Goal: Information Seeking & Learning: Learn about a topic

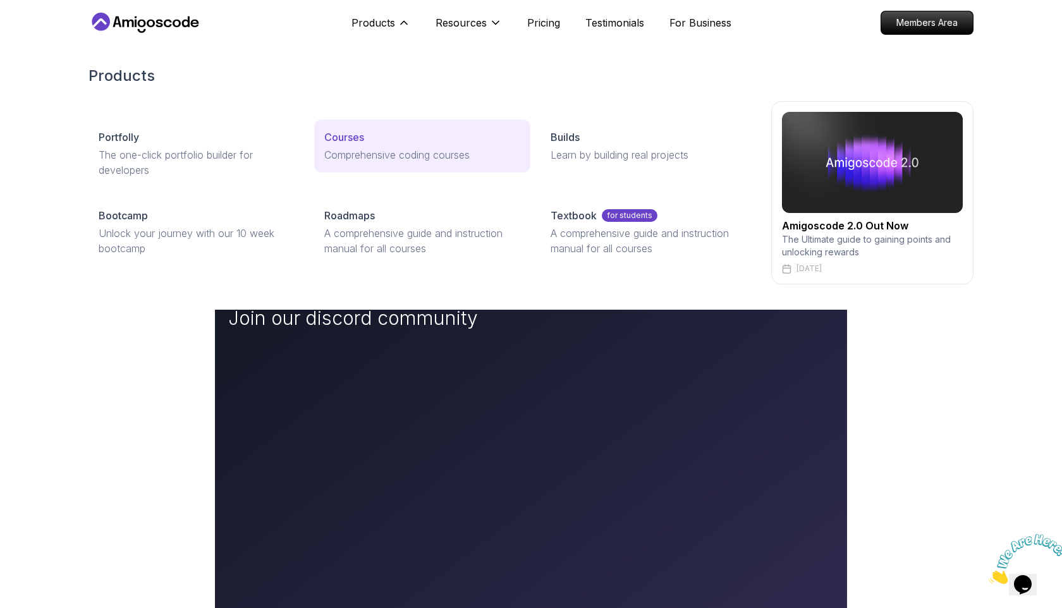
click at [389, 141] on div "Courses" at bounding box center [421, 137] width 195 height 15
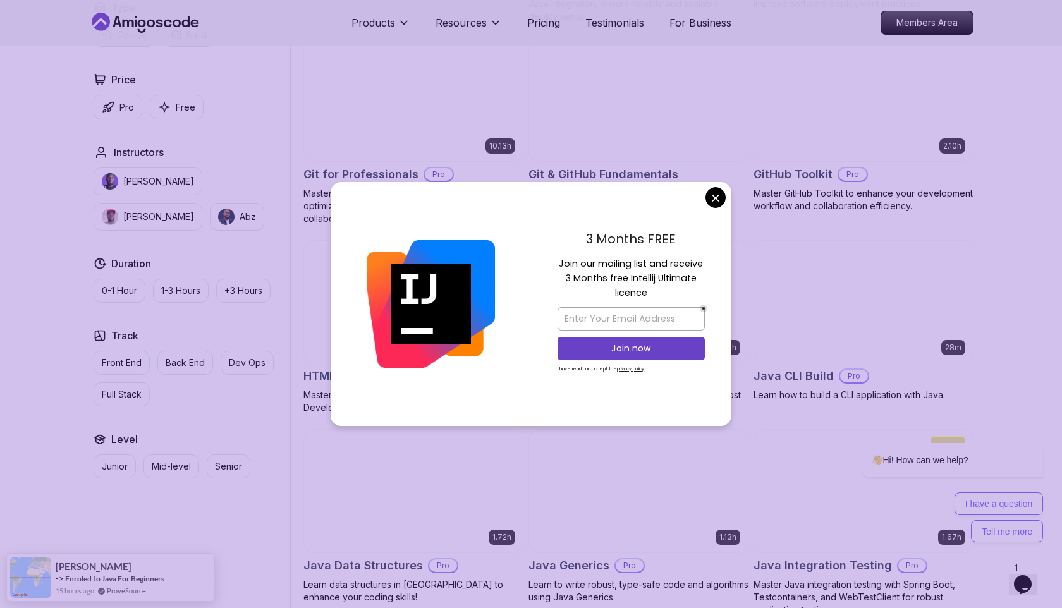
scroll to position [1380, 0]
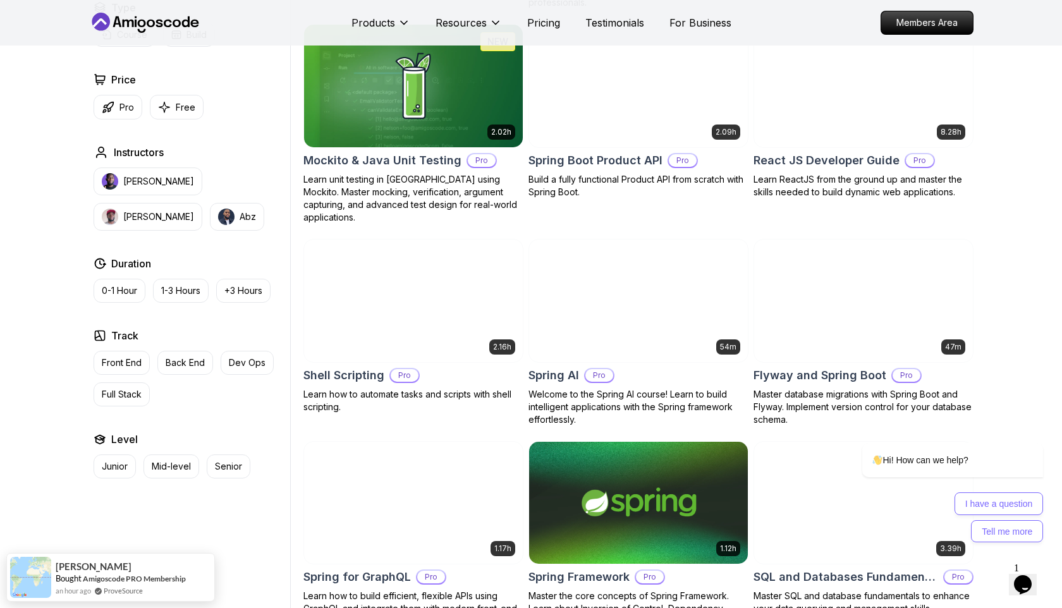
scroll to position [2772, 0]
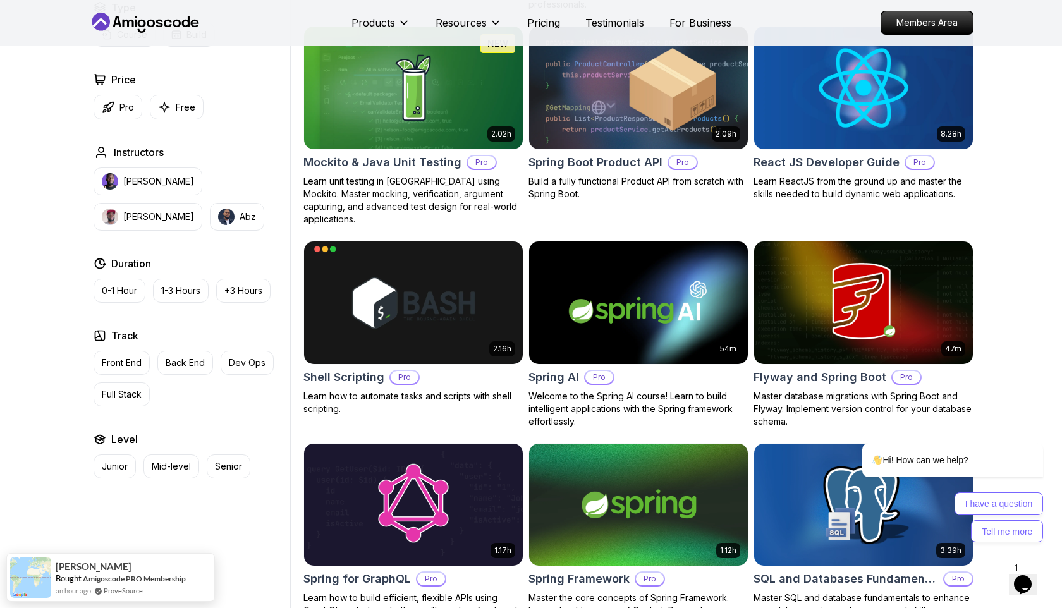
click at [471, 266] on img at bounding box center [413, 303] width 219 height 123
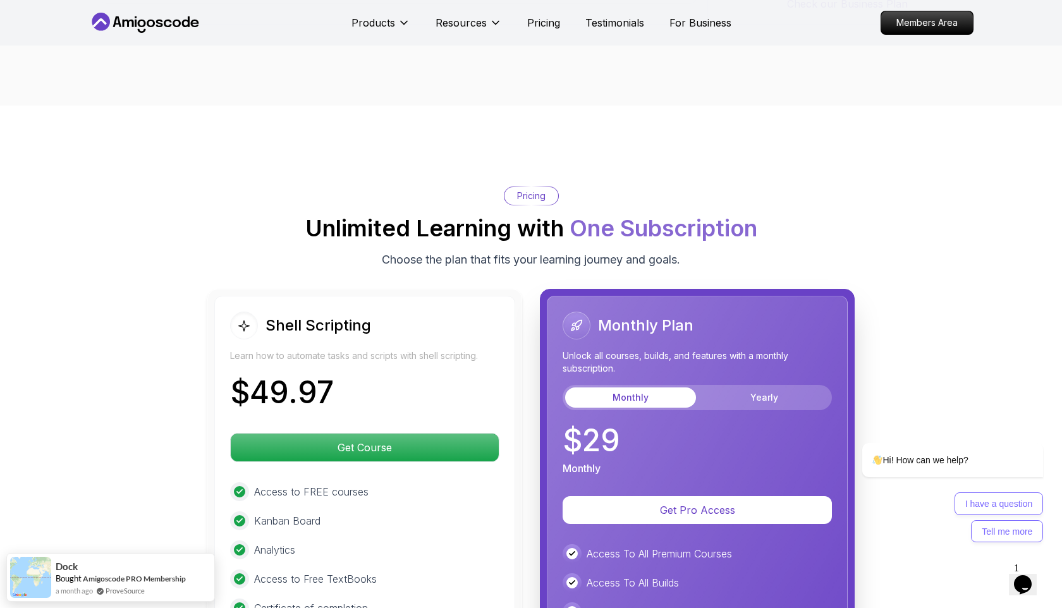
scroll to position [2666, 0]
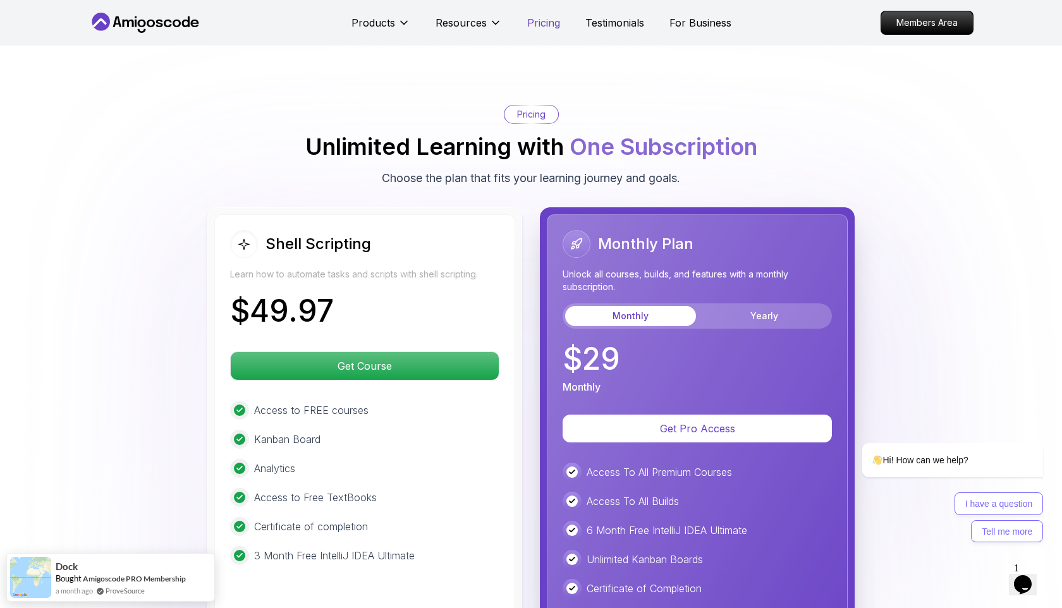
click at [550, 19] on p "Pricing" at bounding box center [543, 22] width 33 height 15
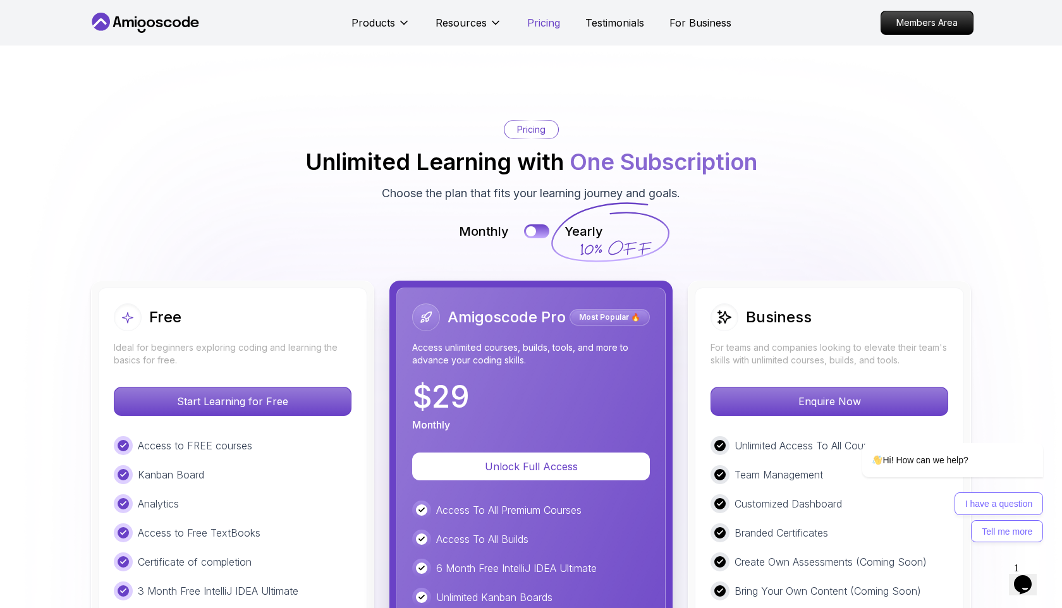
click at [547, 21] on p "Pricing" at bounding box center [543, 22] width 33 height 15
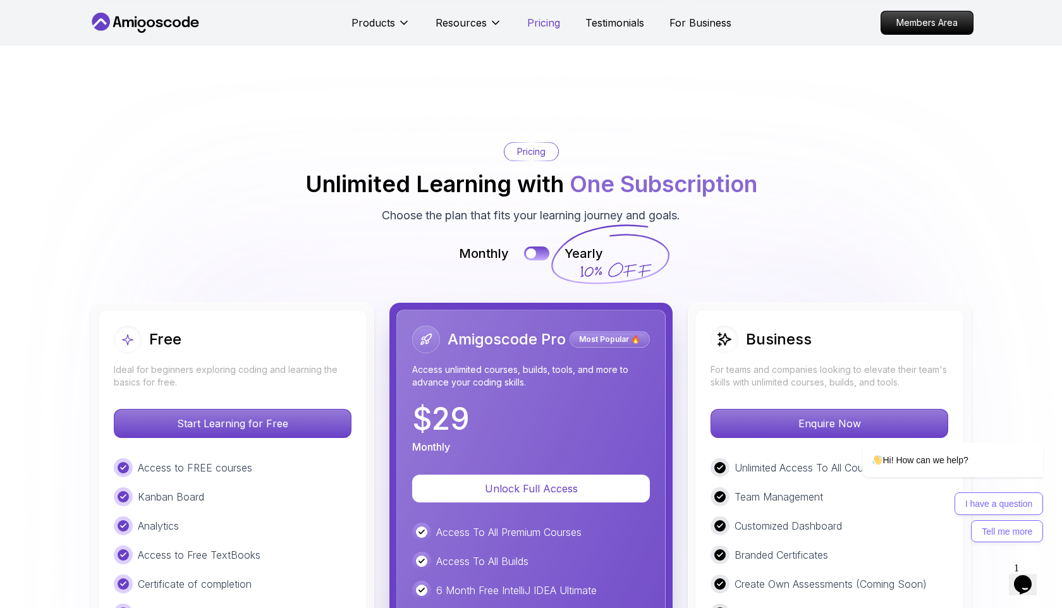
scroll to position [2707, 0]
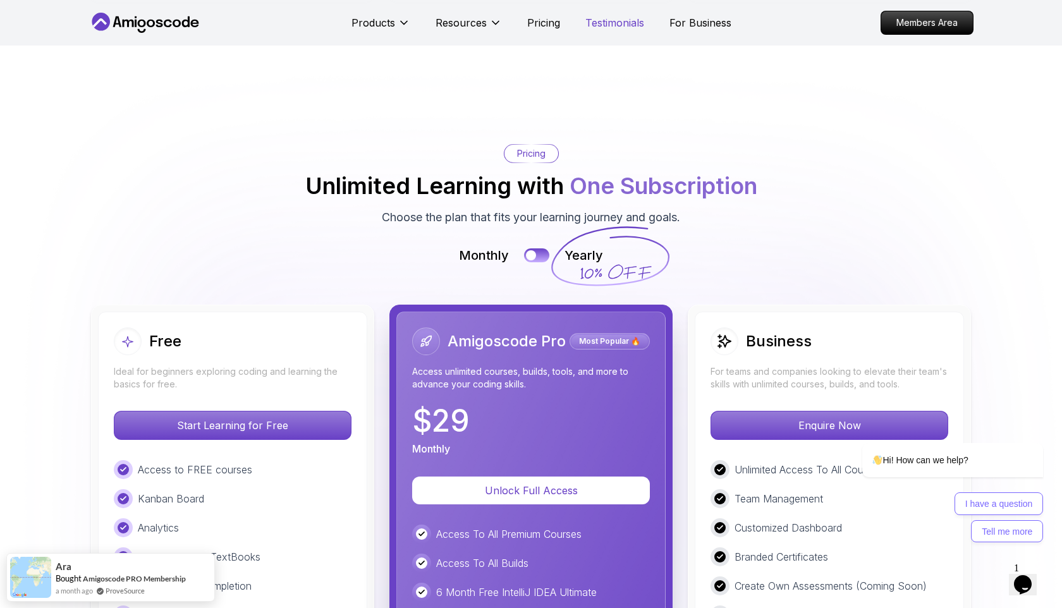
click at [600, 23] on p "Testimonials" at bounding box center [615, 22] width 59 height 15
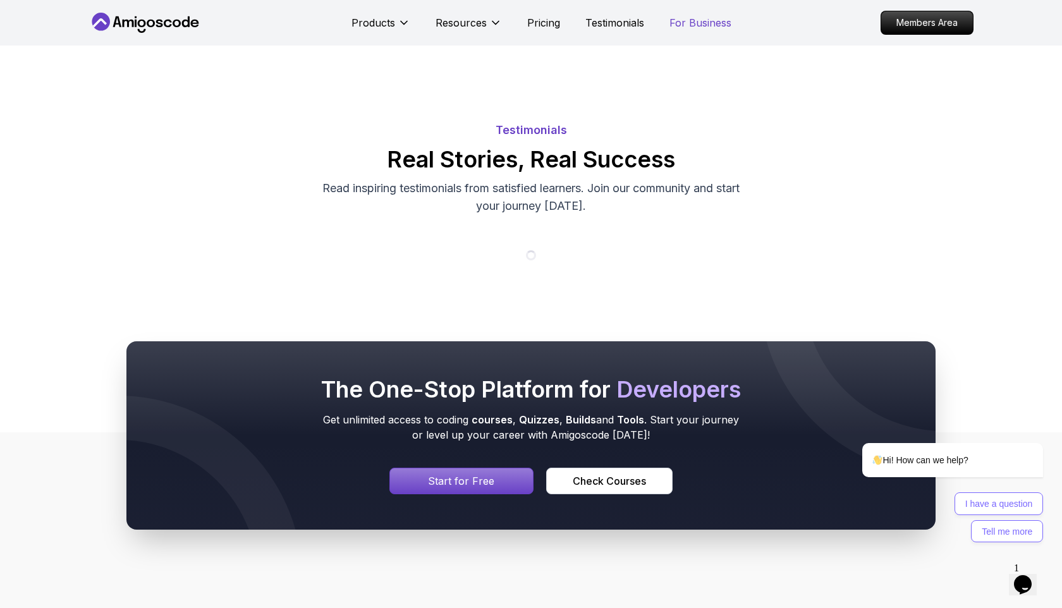
click at [713, 20] on p "For Business" at bounding box center [701, 22] width 62 height 15
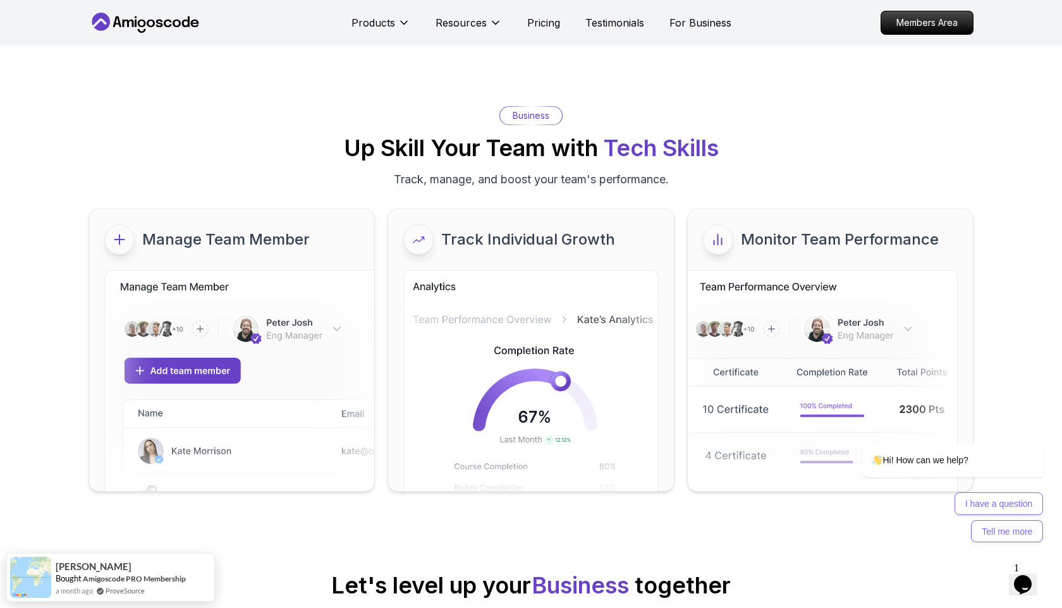
click at [631, 32] on div "Products Resources Pricing Testimonials For Business" at bounding box center [542, 22] width 380 height 25
click at [631, 25] on p "Testimonials" at bounding box center [615, 22] width 59 height 15
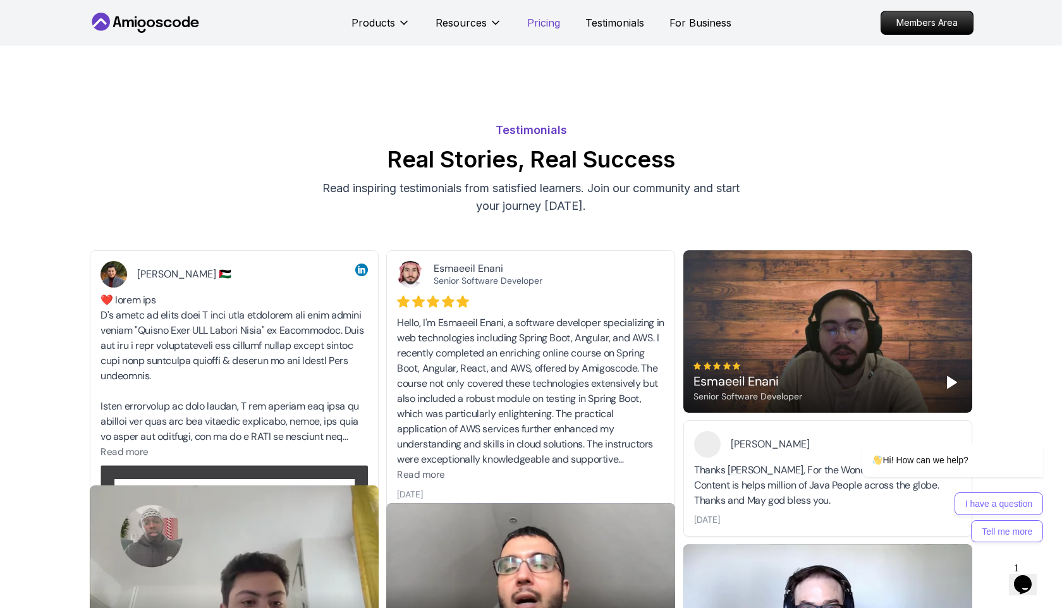
click at [551, 23] on p "Pricing" at bounding box center [543, 22] width 33 height 15
click at [451, 21] on p "Resources" at bounding box center [461, 22] width 51 height 15
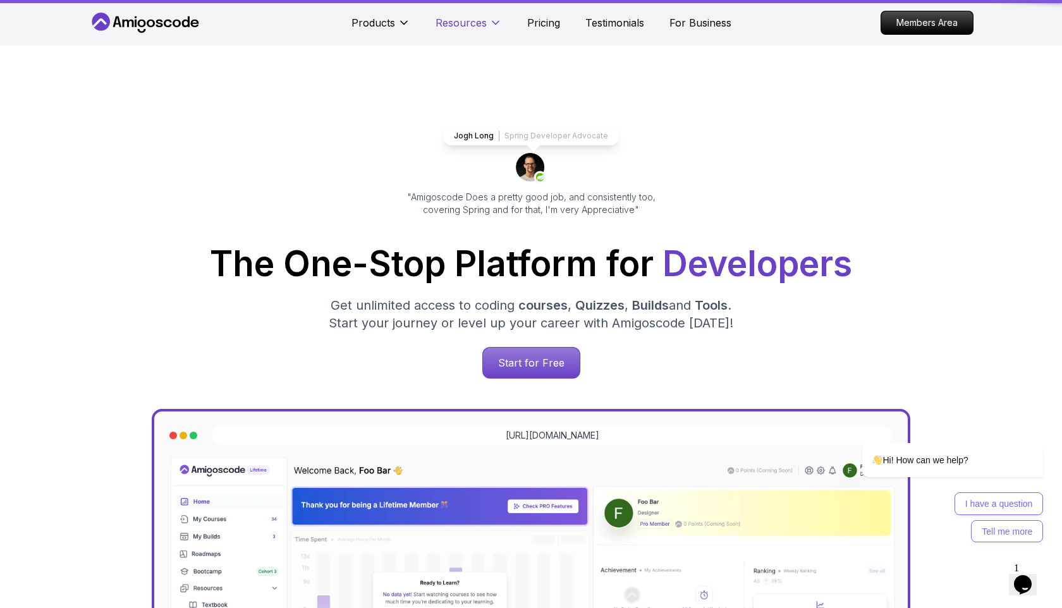
scroll to position [2707, 0]
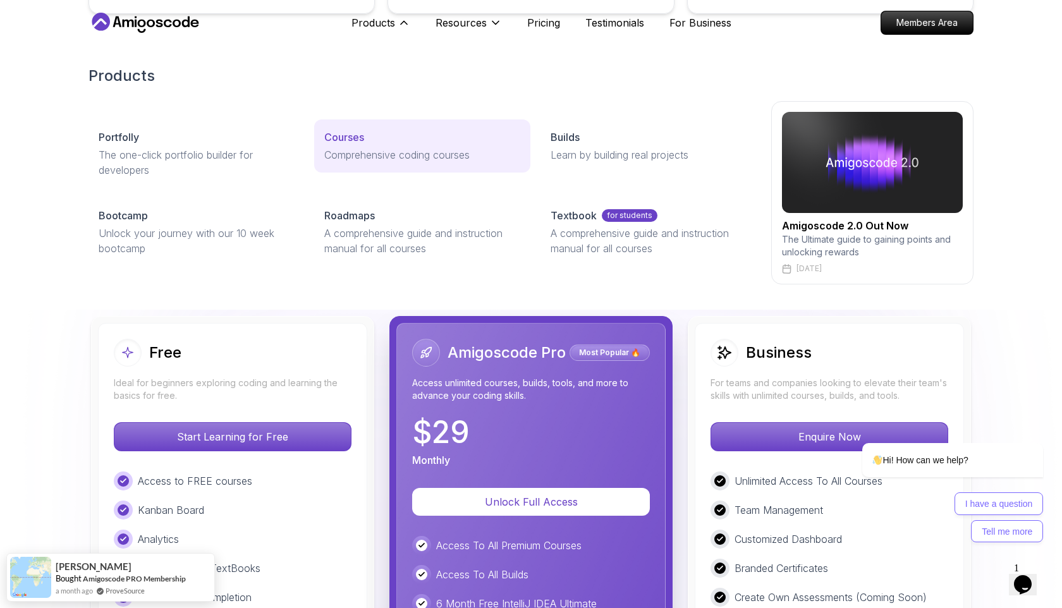
click at [362, 158] on p "Comprehensive coding courses" at bounding box center [421, 154] width 195 height 15
